Goal: Task Accomplishment & Management: Use online tool/utility

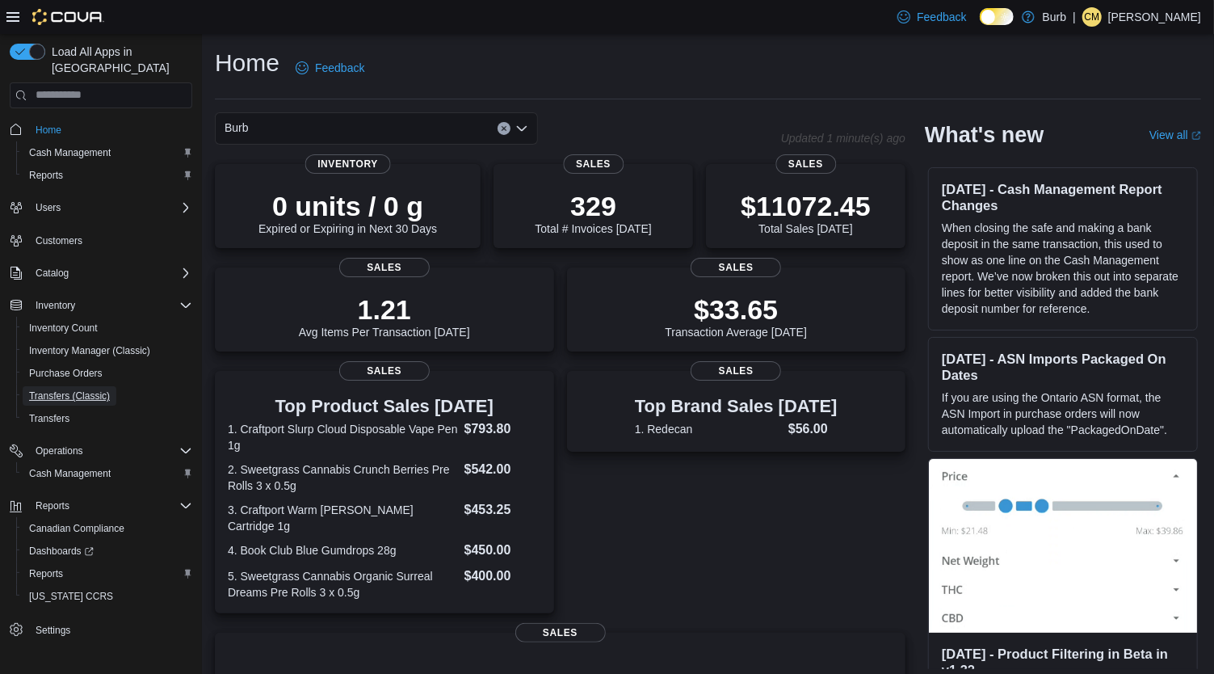
click at [86, 389] on span "Transfers (Classic)" at bounding box center [69, 395] width 81 height 13
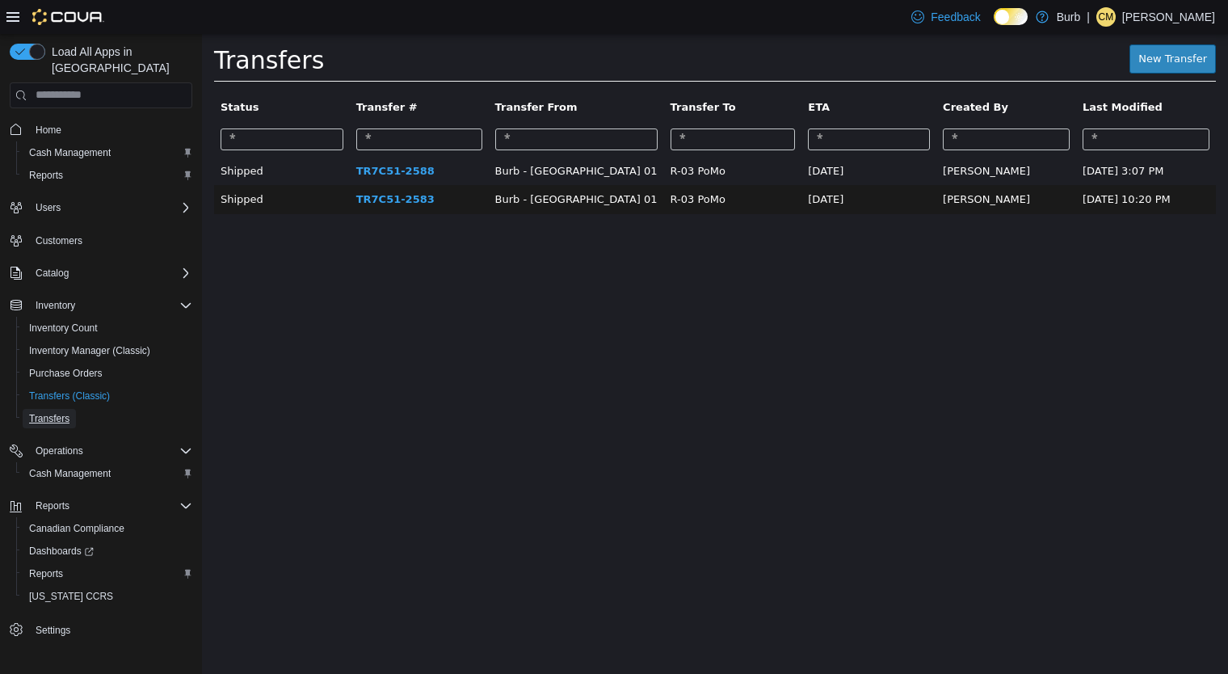
click at [58, 412] on span "Transfers" at bounding box center [49, 418] width 40 height 13
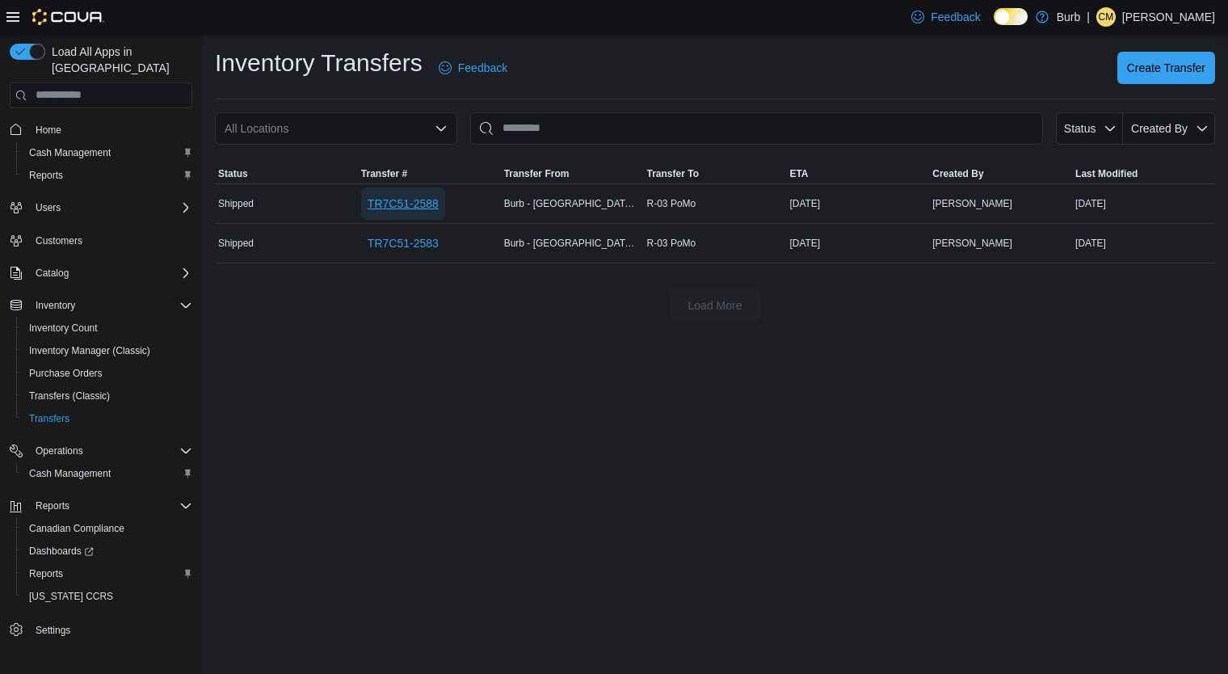
click at [418, 206] on span "TR7C51-2588" at bounding box center [403, 203] width 71 height 16
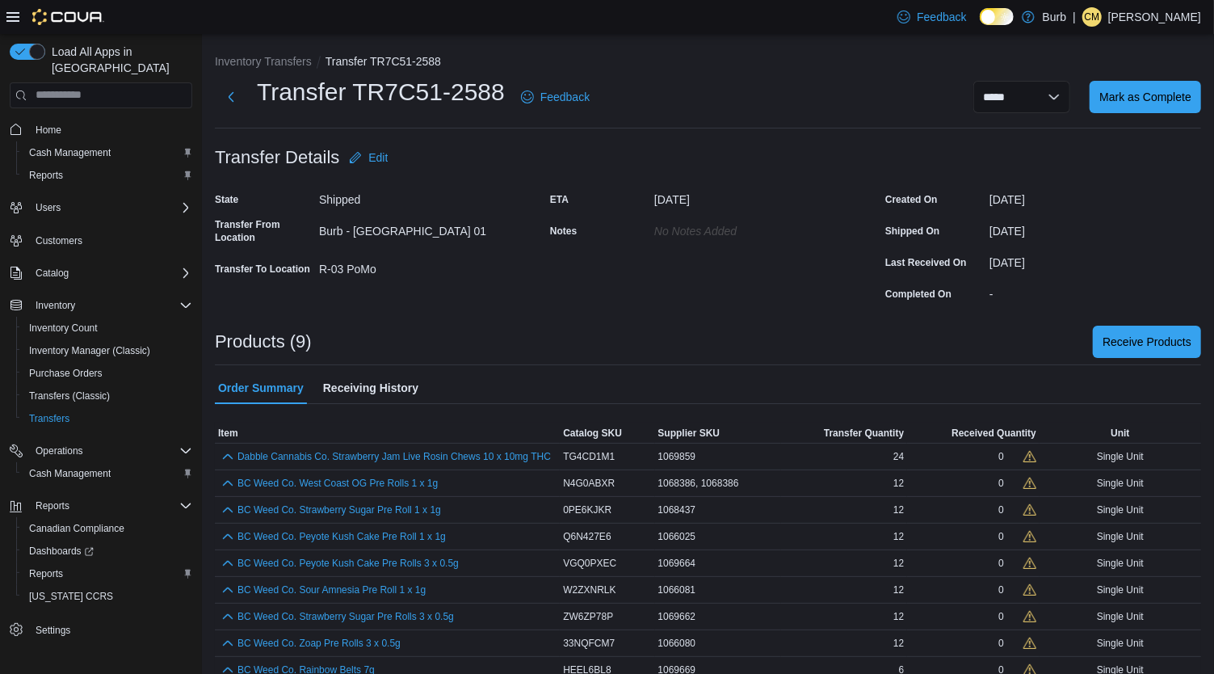
scroll to position [18, 0]
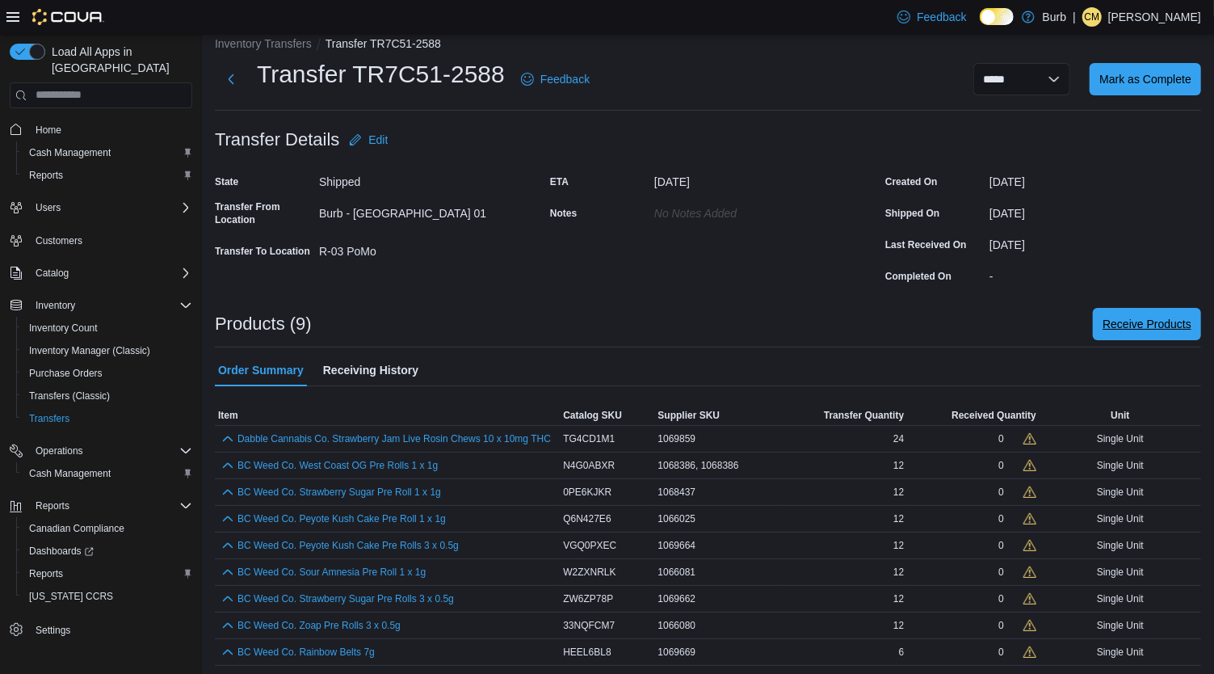
click at [1167, 331] on span "Receive Products" at bounding box center [1147, 324] width 89 height 32
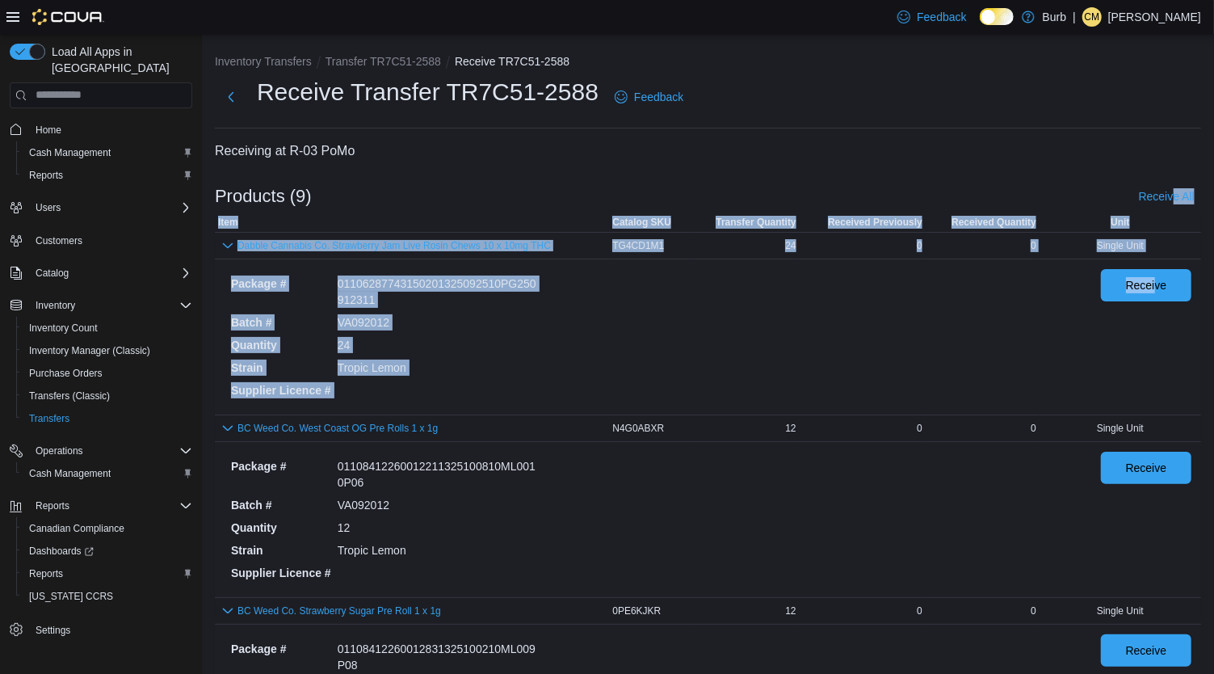
drag, startPoint x: 1166, startPoint y: 331, endPoint x: 1187, endPoint y: 194, distance: 138.9
click at [1187, 194] on span "Receive All" at bounding box center [1167, 196] width 56 height 16
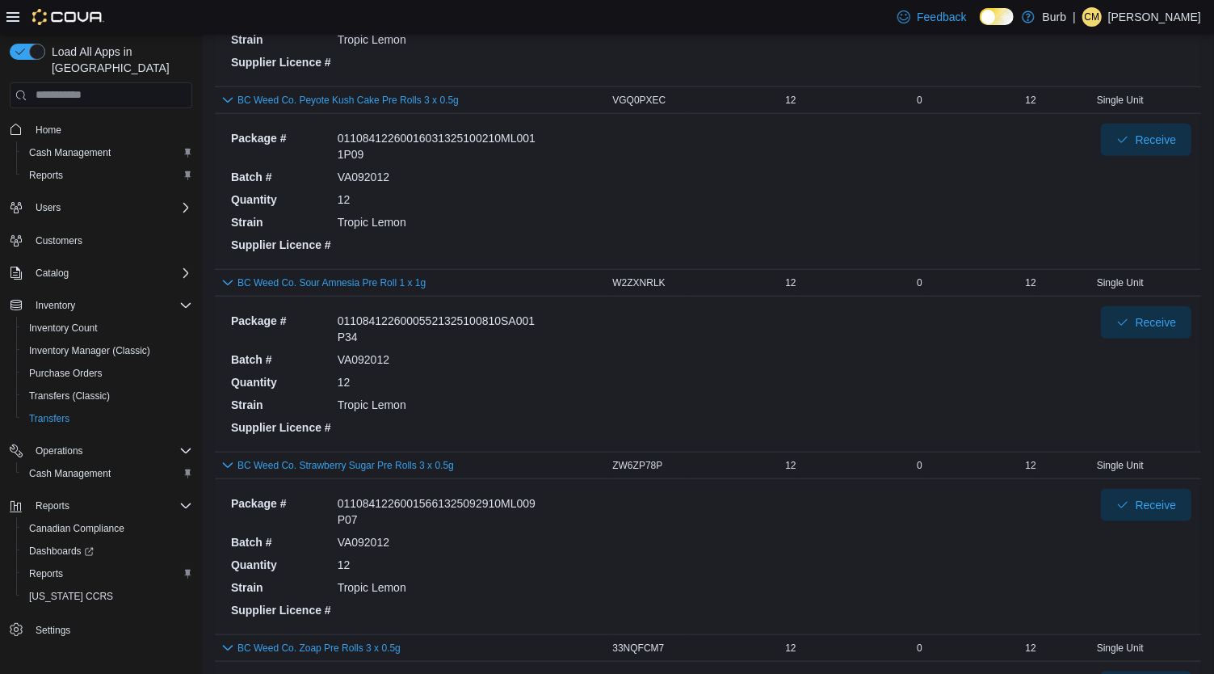
scroll to position [1255, 0]
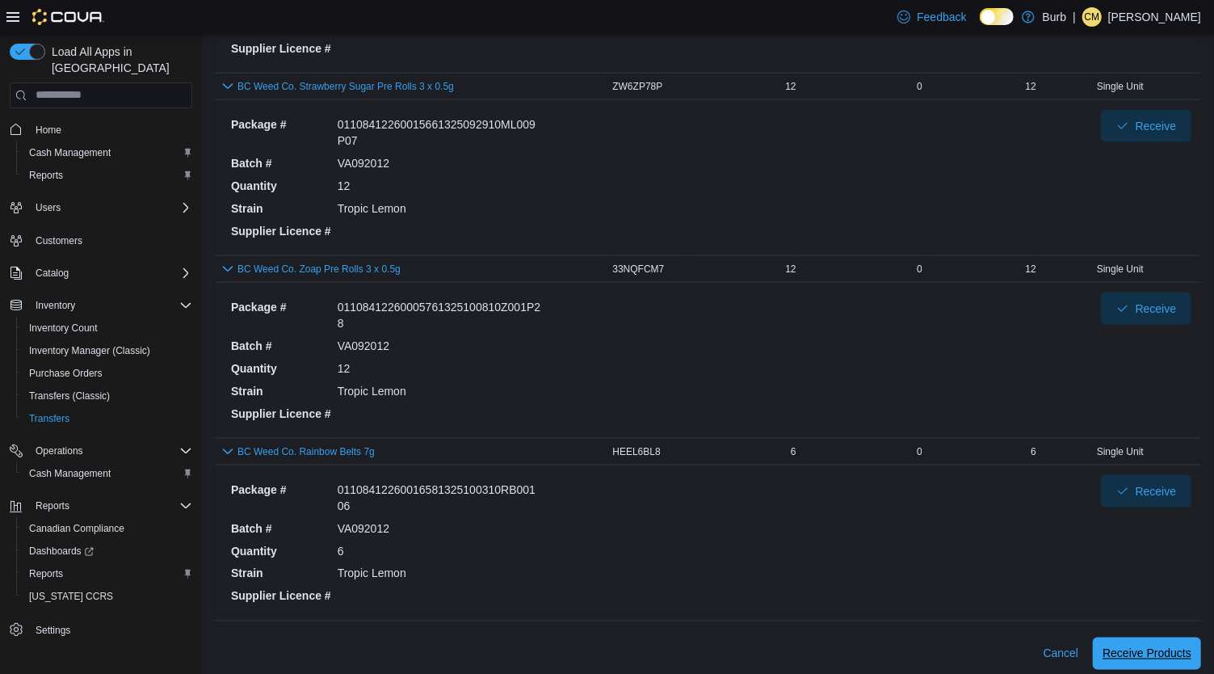
click at [1160, 647] on span "Receive Products" at bounding box center [1147, 653] width 89 height 16
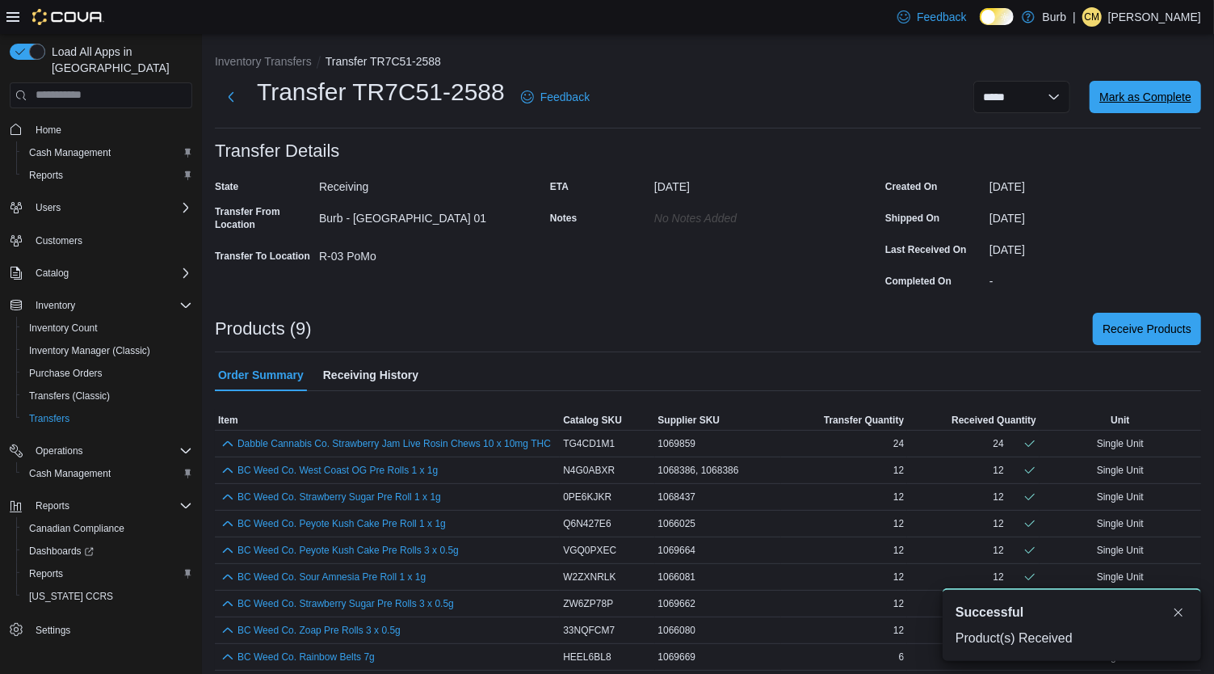
click at [1171, 89] on span "Mark as Complete" at bounding box center [1145, 97] width 92 height 16
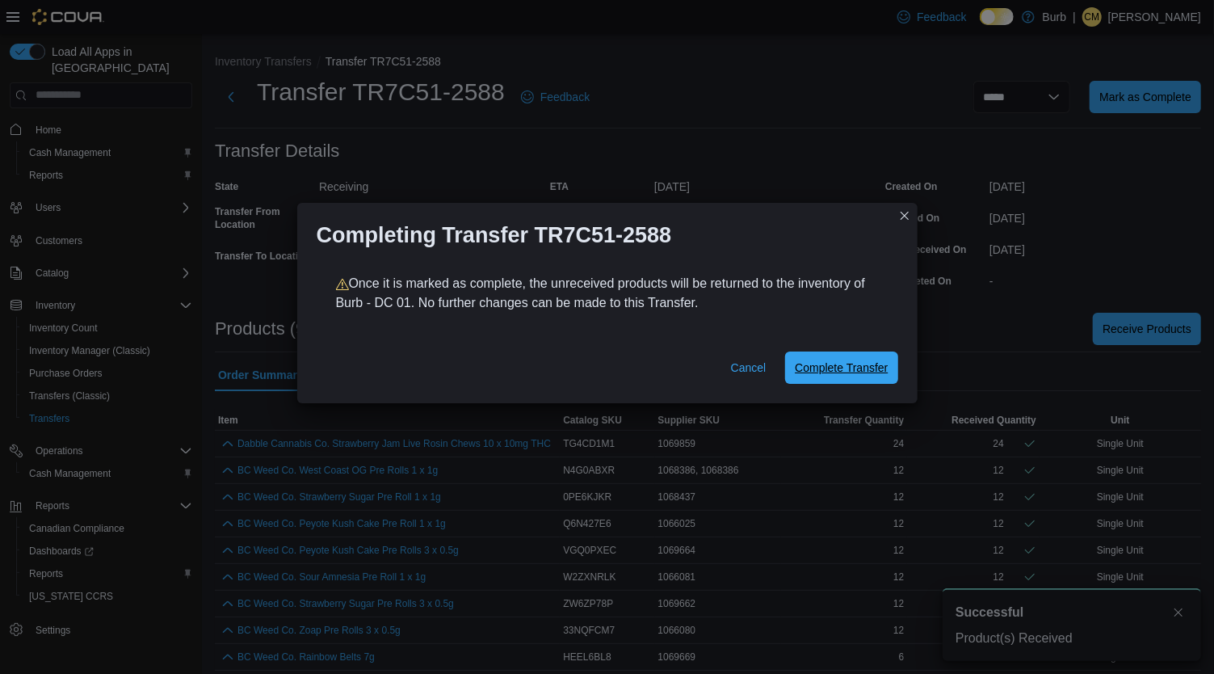
click at [862, 372] on span "Complete Transfer" at bounding box center [841, 367] width 93 height 16
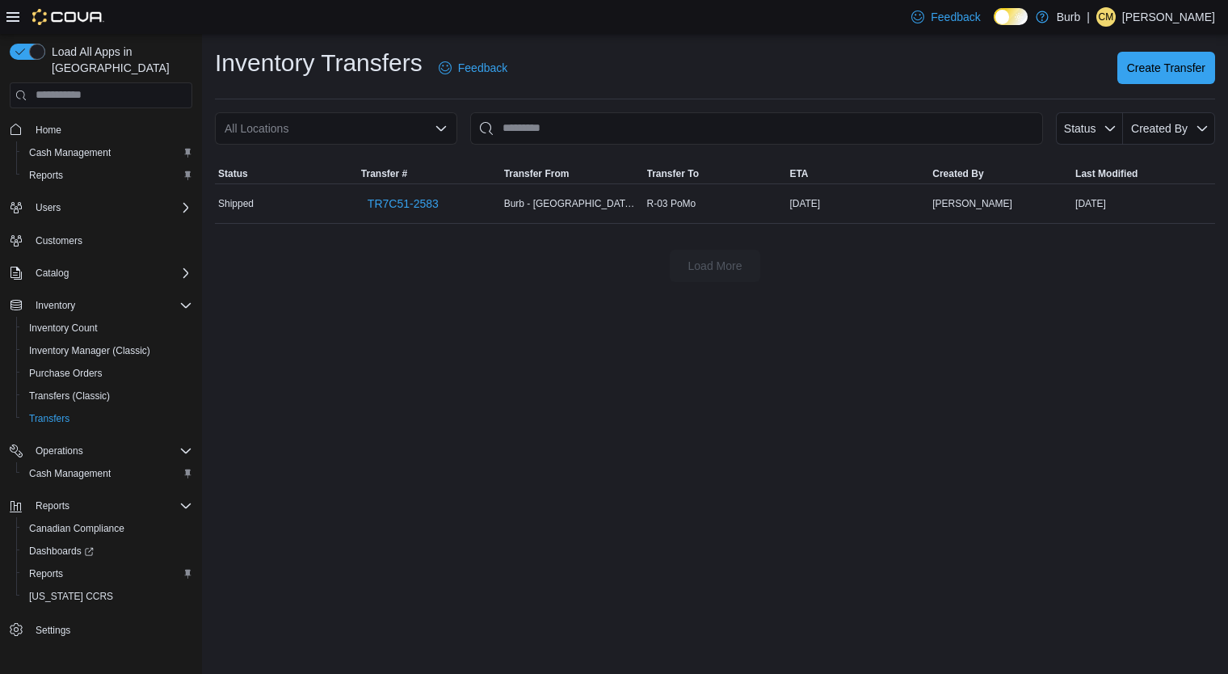
click at [1174, 19] on p "[PERSON_NAME]" at bounding box center [1168, 16] width 93 height 19
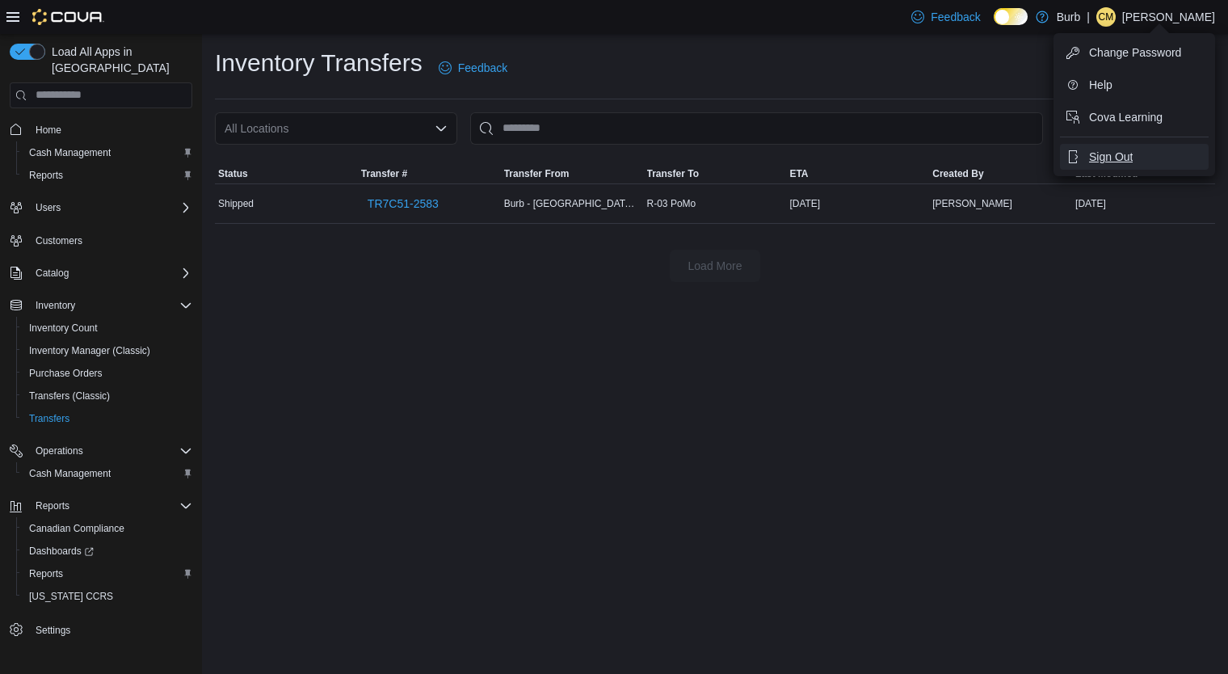
click at [1125, 159] on span "Sign Out" at bounding box center [1111, 157] width 44 height 16
